Goal: Find specific page/section: Find specific page/section

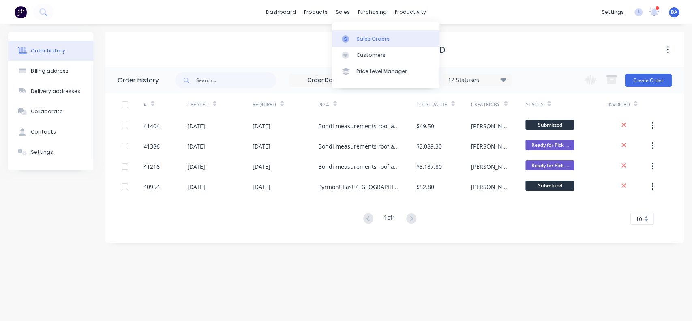
click at [373, 35] on div "Sales Orders" at bounding box center [372, 38] width 33 height 7
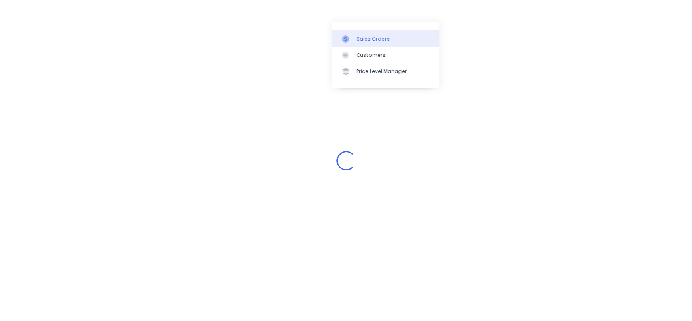
click at [373, 35] on div "Sales Orders" at bounding box center [372, 38] width 33 height 7
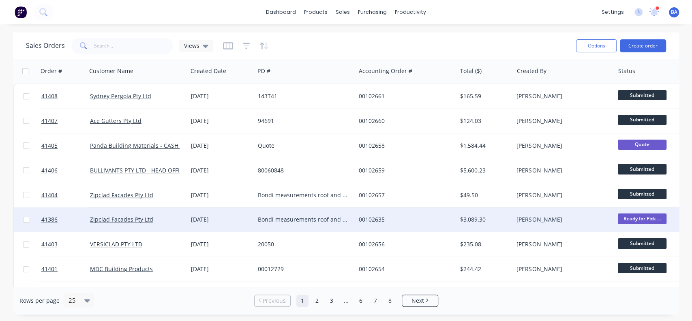
click at [240, 212] on div "[DATE]" at bounding box center [221, 219] width 67 height 24
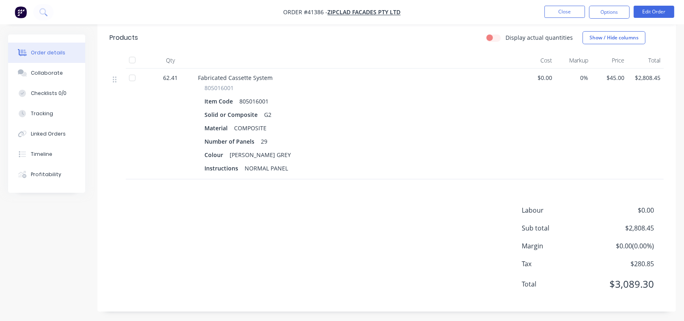
scroll to position [225, 0]
click at [571, 8] on button "Close" at bounding box center [564, 12] width 41 height 12
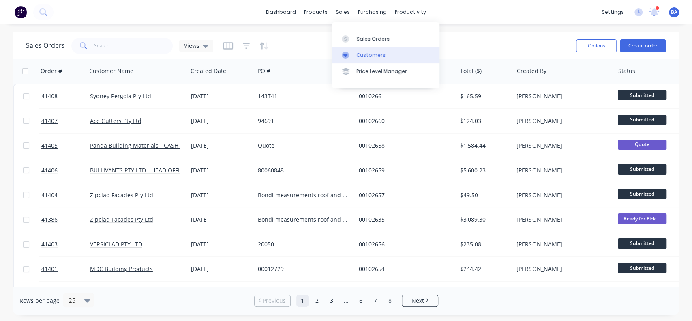
click at [356, 47] on link "Customers" at bounding box center [385, 55] width 107 height 16
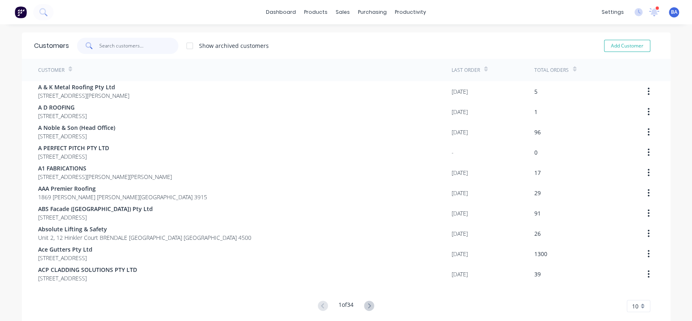
click at [148, 41] on input "text" at bounding box center [138, 46] width 79 height 16
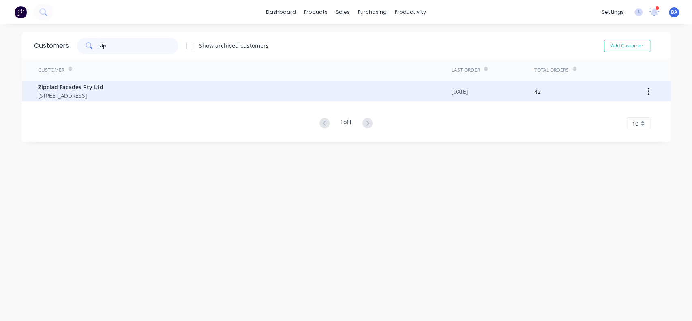
type input "zip"
click at [79, 89] on span "Zipclad Facades Pty Ltd" at bounding box center [70, 87] width 65 height 9
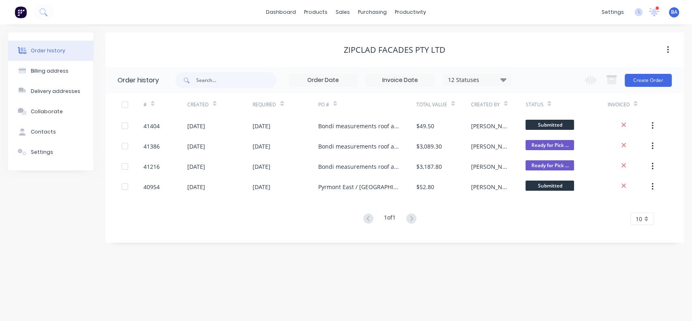
click at [493, 83] on div "12 Statuses" at bounding box center [477, 79] width 68 height 9
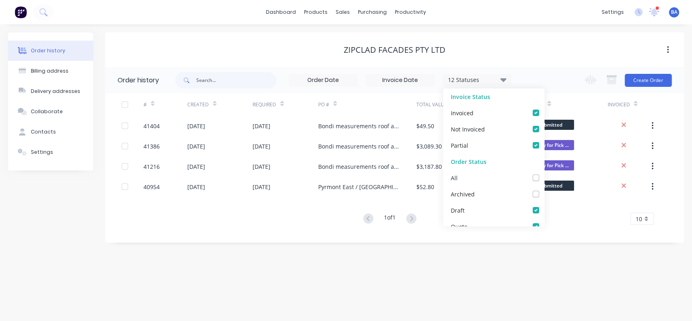
click at [544, 173] on label at bounding box center [544, 173] width 0 height 0
click at [544, 177] on input "checkbox" at bounding box center [547, 177] width 6 height 8
checkbox input "true"
click at [560, 279] on div "Order history Billing address Delivery addresses Collaborate Contacts Settings …" at bounding box center [346, 172] width 692 height 296
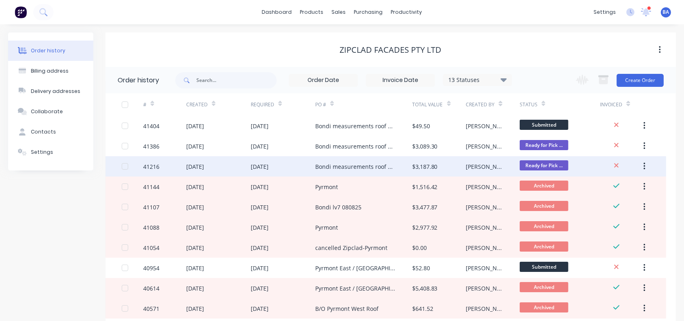
scroll to position [52, 0]
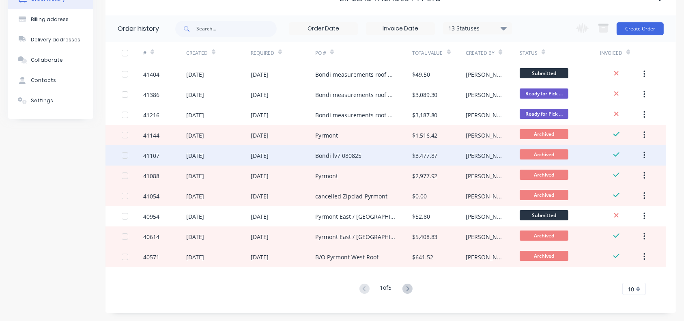
click at [343, 150] on div "Bondi lv7 080825" at bounding box center [363, 155] width 97 height 20
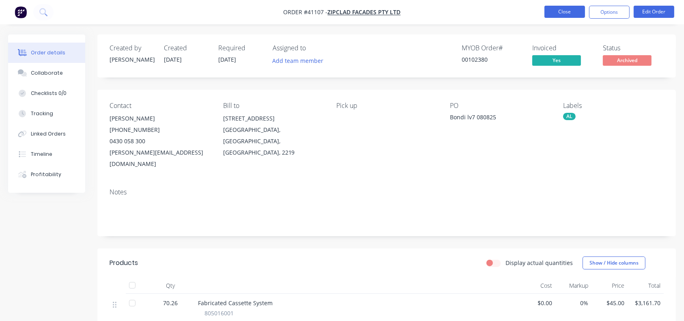
click at [557, 7] on button "Close" at bounding box center [564, 12] width 41 height 12
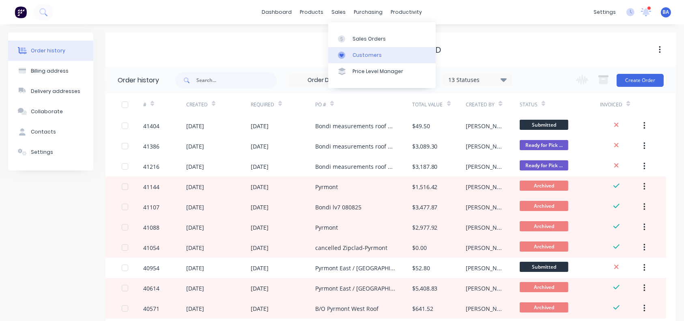
click at [360, 54] on div "Customers" at bounding box center [366, 54] width 29 height 7
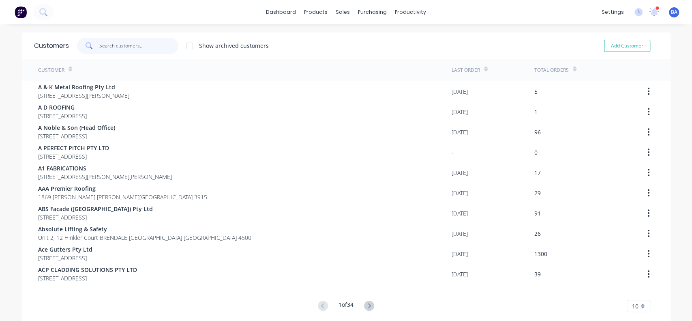
click at [159, 47] on input "text" at bounding box center [138, 46] width 79 height 16
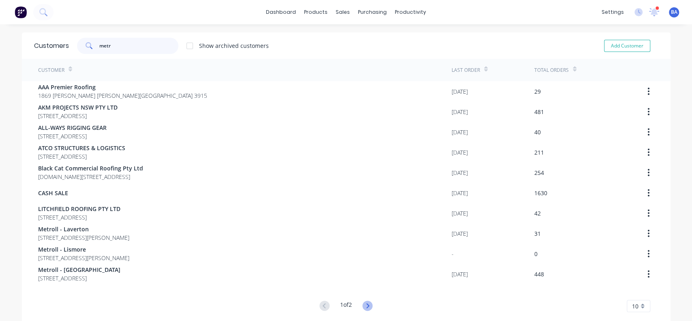
type input "metr"
click at [363, 308] on icon at bounding box center [367, 305] width 10 height 10
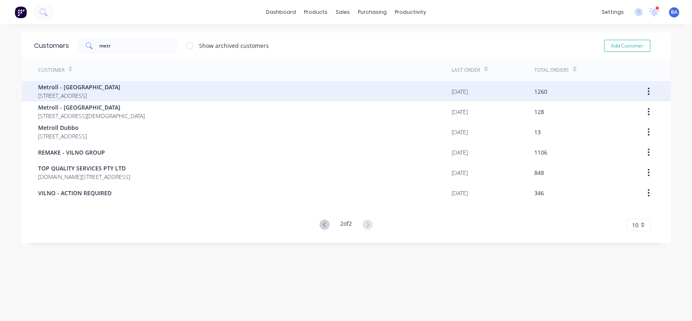
click at [58, 89] on span "Metroll - [GEOGRAPHIC_DATA]" at bounding box center [79, 87] width 82 height 9
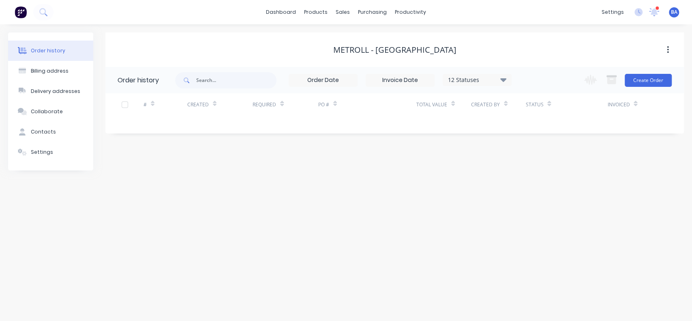
click at [498, 78] on div "12 Statuses" at bounding box center [477, 79] width 68 height 9
click at [544, 173] on label at bounding box center [544, 173] width 0 height 0
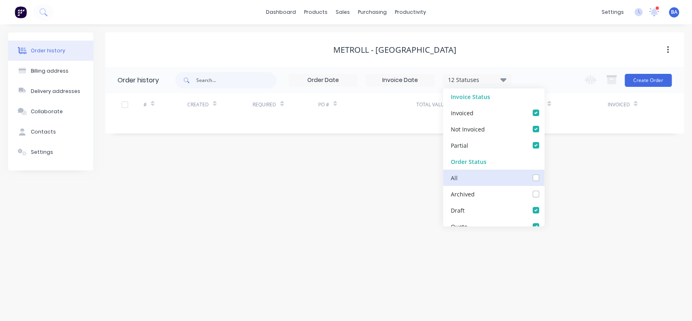
click at [544, 178] on input "checkbox" at bounding box center [547, 177] width 6 height 8
checkbox input "true"
click at [581, 202] on div "Order history Billing address Delivery addresses Collaborate Contacts Settings …" at bounding box center [346, 172] width 692 height 296
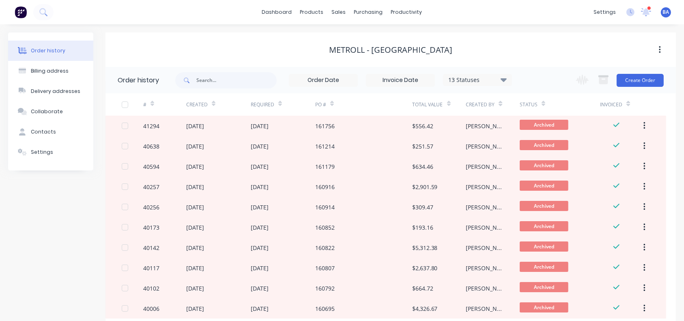
click at [162, 64] on div "Metroll - [GEOGRAPHIC_DATA]" at bounding box center [390, 49] width 570 height 34
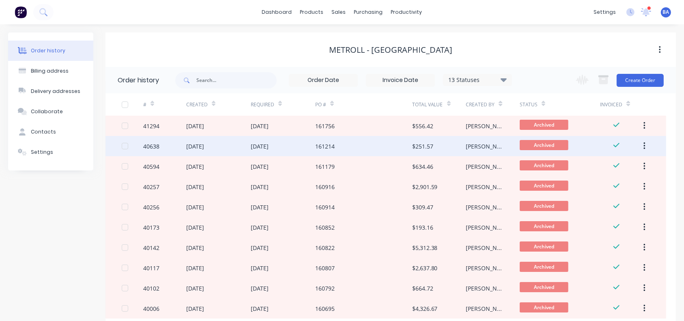
scroll to position [52, 0]
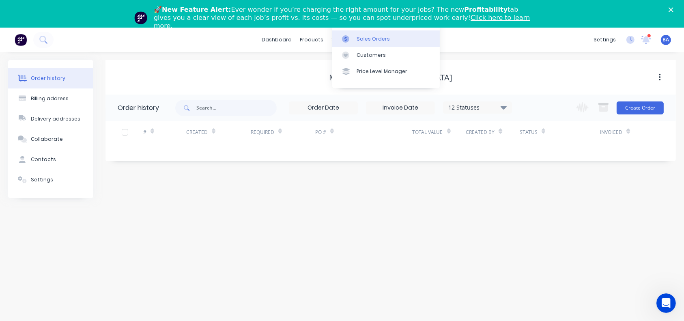
click at [370, 43] on link "Sales Orders" at bounding box center [385, 38] width 107 height 16
